Goal: Find specific page/section: Find specific page/section

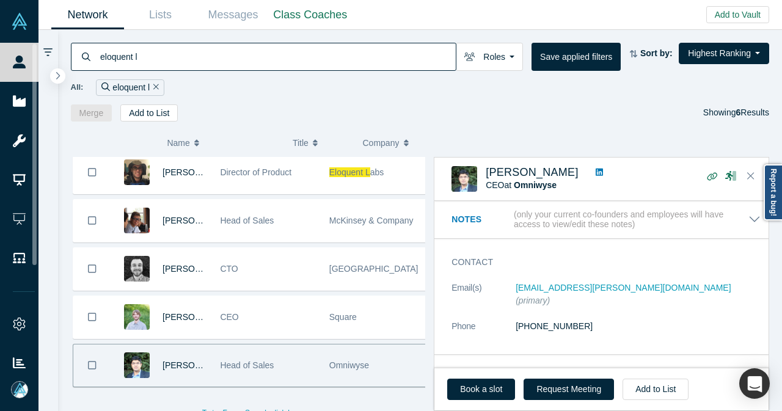
scroll to position [567, 0]
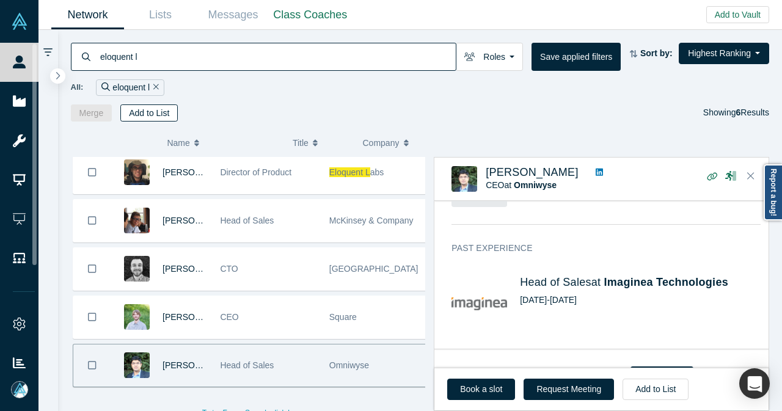
click at [156, 88] on icon "Remove Filter" at bounding box center [155, 86] width 5 height 5
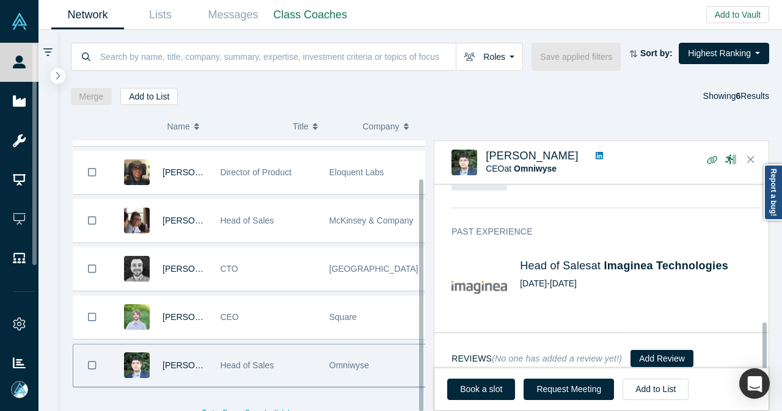
scroll to position [551, 0]
